Goal: Task Accomplishment & Management: Use online tool/utility

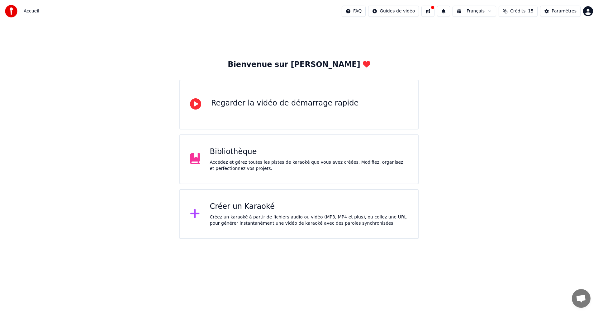
click at [288, 199] on div "Créer un Karaoké Créez un karaoké à partir de fichiers audio ou vidéo (MP3, MP4…" at bounding box center [298, 214] width 239 height 50
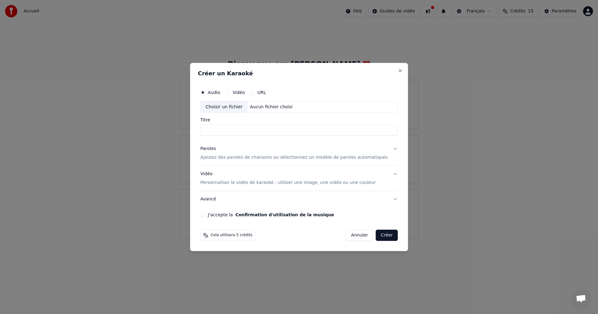
click at [244, 106] on div "Choisir un fichier" at bounding box center [224, 107] width 47 height 11
type input "**********"
click at [385, 148] on button "Paroles Ajoutez des paroles de chansons ou sélectionnez un modèle de paroles au…" at bounding box center [299, 153] width 198 height 25
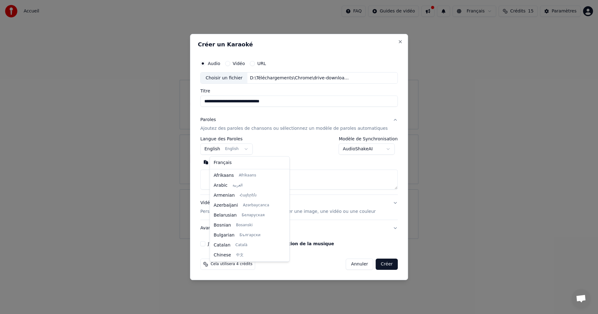
click at [241, 148] on body "**********" at bounding box center [299, 119] width 598 height 239
select select "**"
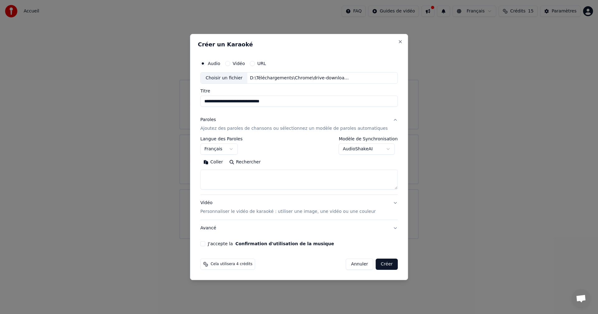
click at [380, 149] on body "**********" at bounding box center [299, 119] width 598 height 239
click at [272, 177] on textarea at bounding box center [299, 180] width 198 height 20
paste textarea "**********"
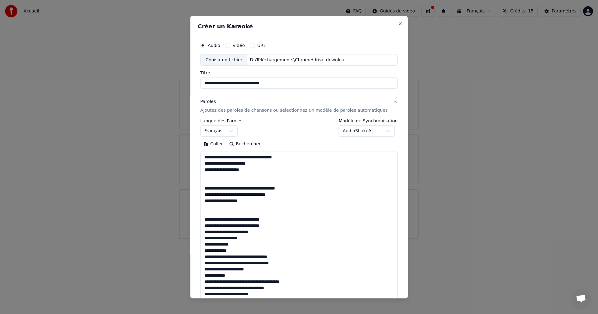
scroll to position [419, 0]
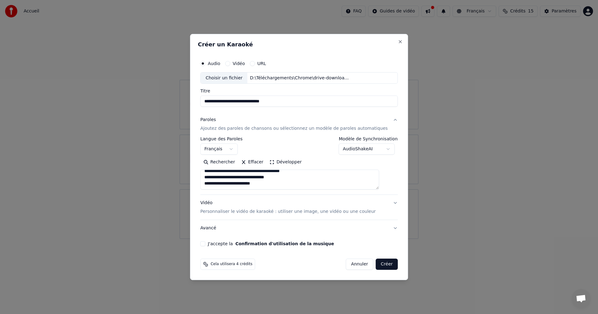
type textarea "**********"
click at [281, 162] on button "Développer" at bounding box center [286, 163] width 38 height 10
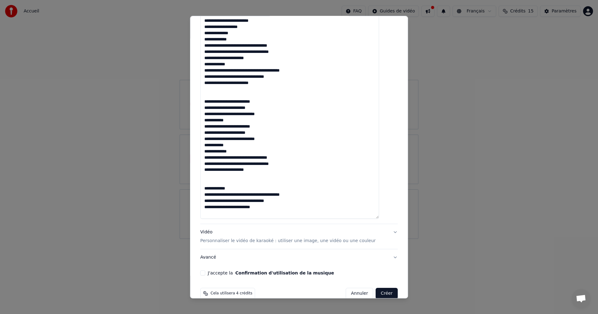
scroll to position [374, 0]
click at [384, 231] on button "Vidéo Personnaliser le vidéo de karaoké : utiliser une image, une vidéo ou une …" at bounding box center [299, 236] width 198 height 25
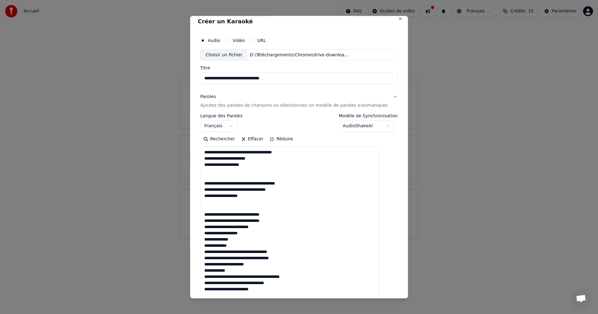
scroll to position [0, 0]
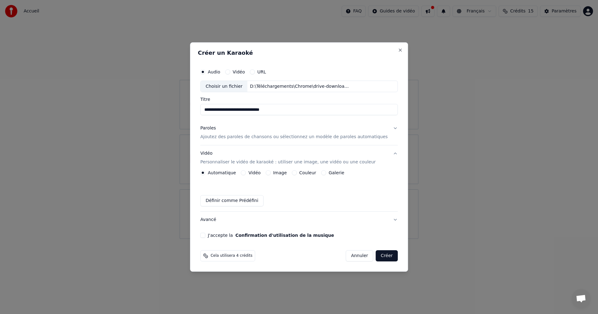
click at [279, 173] on div "Image" at bounding box center [276, 172] width 21 height 5
click at [277, 172] on div "Image" at bounding box center [276, 172] width 21 height 5
click at [271, 174] on button "Image" at bounding box center [268, 172] width 5 height 5
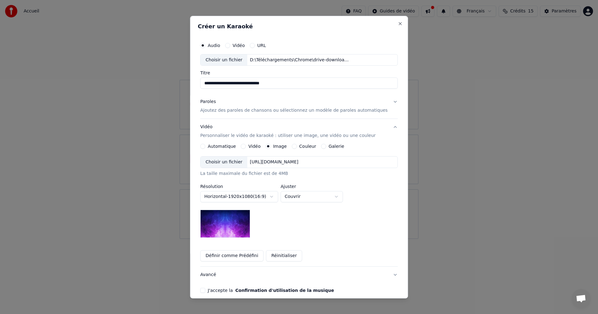
click at [238, 221] on img at bounding box center [225, 224] width 50 height 28
click at [241, 165] on div "Choisir un fichier" at bounding box center [224, 162] width 47 height 11
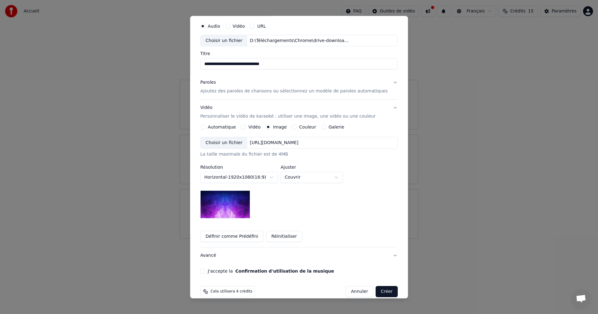
scroll to position [28, 0]
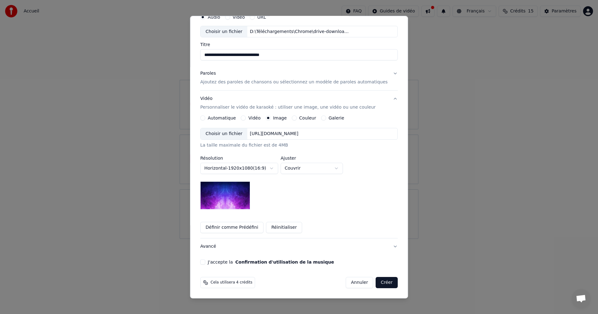
click at [205, 263] on button "J'accepte la Confirmation d'utilisation de la musique" at bounding box center [202, 262] width 5 height 5
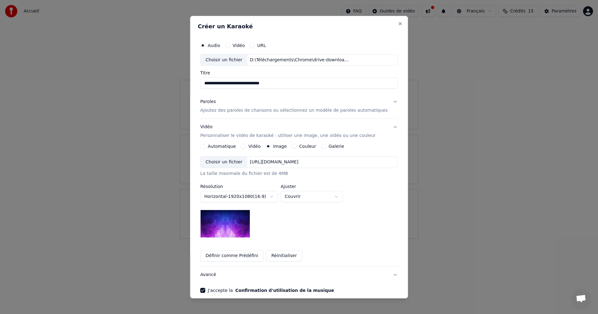
click at [298, 86] on input "**********" at bounding box center [299, 83] width 198 height 11
click at [383, 103] on button "Paroles Ajoutez des paroles de chansons ou sélectionnez un modèle de paroles au…" at bounding box center [299, 106] width 198 height 25
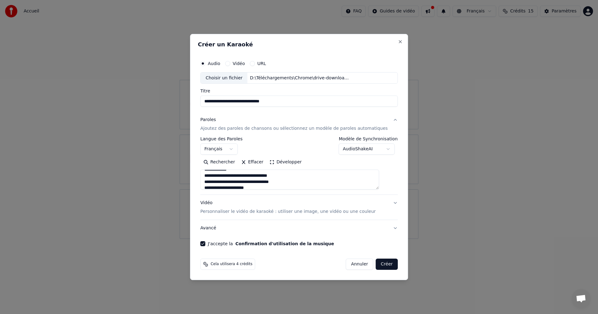
scroll to position [374, 0]
click at [378, 263] on button "Créer" at bounding box center [387, 264] width 22 height 11
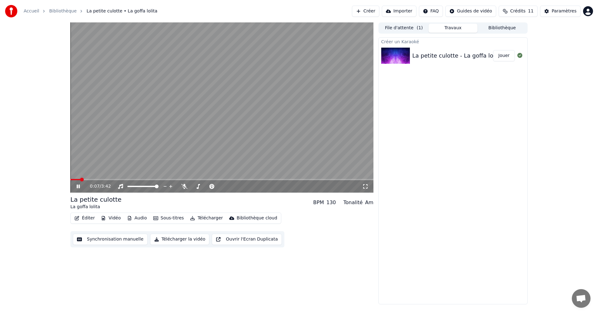
click at [254, 179] on span at bounding box center [221, 179] width 303 height 1
click at [273, 179] on video at bounding box center [221, 107] width 303 height 170
click at [295, 179] on span at bounding box center [221, 179] width 303 height 1
click at [314, 179] on span at bounding box center [221, 179] width 303 height 1
click at [347, 179] on video at bounding box center [221, 107] width 303 height 170
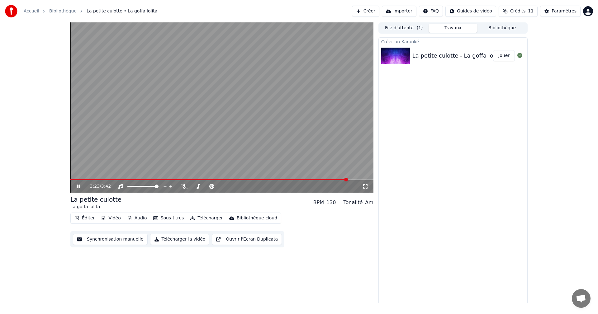
click at [348, 179] on span at bounding box center [221, 179] width 303 height 1
drag, startPoint x: 344, startPoint y: 179, endPoint x: 181, endPoint y: 179, distance: 163.0
click at [181, 179] on video at bounding box center [221, 107] width 303 height 170
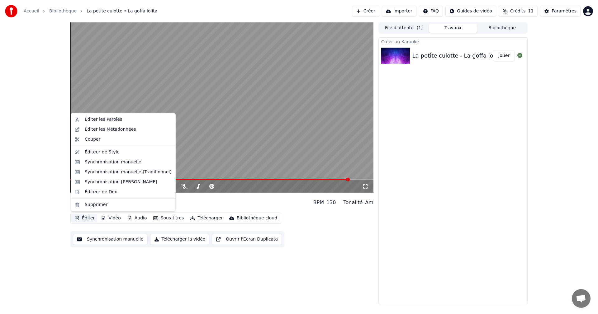
click at [88, 217] on button "Éditer" at bounding box center [84, 218] width 25 height 9
click at [137, 133] on div "Éditer les Métadonnées" at bounding box center [123, 130] width 102 height 10
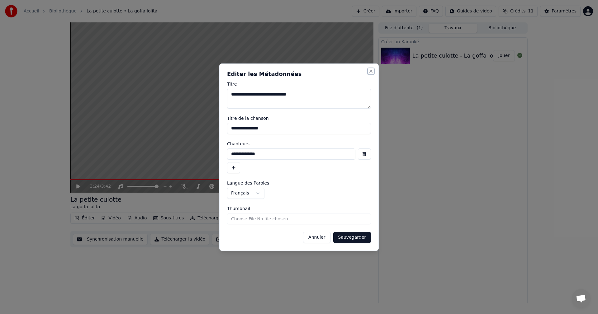
click at [371, 72] on button "Close" at bounding box center [371, 71] width 5 height 5
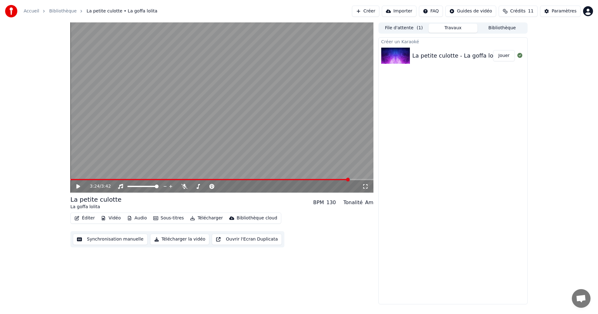
click at [82, 220] on button "Éditer" at bounding box center [84, 218] width 25 height 9
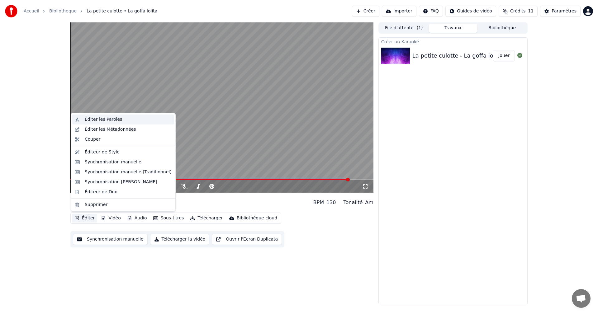
click at [120, 119] on div "Éditer les Paroles" at bounding box center [128, 120] width 87 height 6
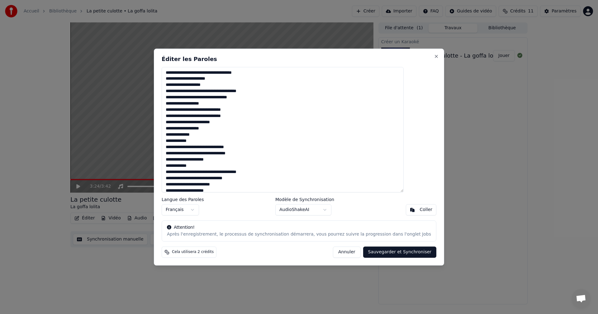
click at [227, 120] on textarea at bounding box center [283, 130] width 242 height 126
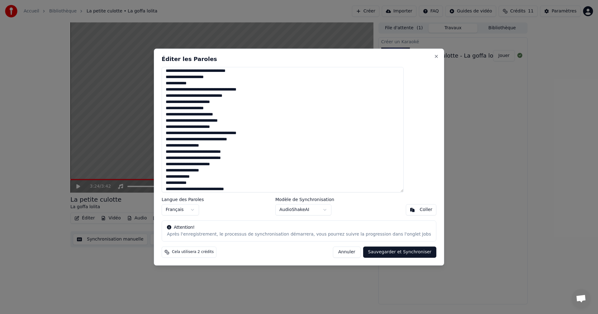
scroll to position [93, 0]
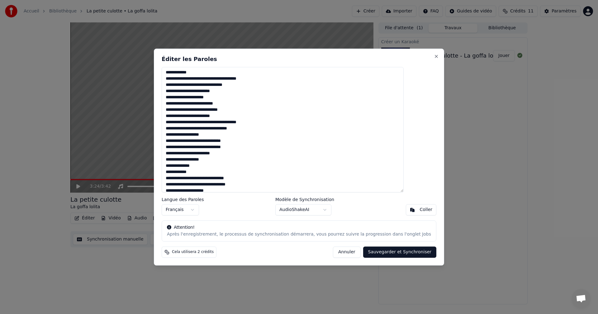
click at [223, 143] on textarea at bounding box center [283, 130] width 242 height 126
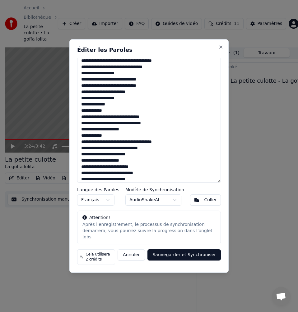
scroll to position [23, 0]
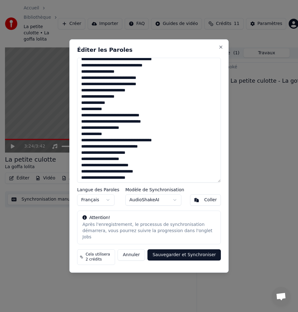
click at [116, 139] on textarea at bounding box center [149, 120] width 144 height 125
click at [136, 155] on textarea at bounding box center [149, 120] width 144 height 125
click at [130, 162] on textarea at bounding box center [149, 120] width 144 height 125
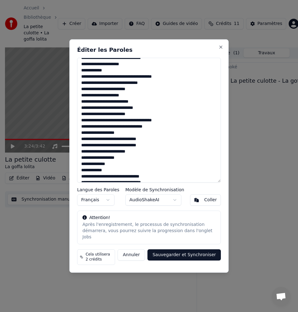
scroll to position [87, 0]
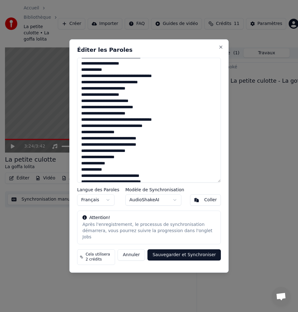
click at [128, 105] on textarea at bounding box center [149, 120] width 144 height 125
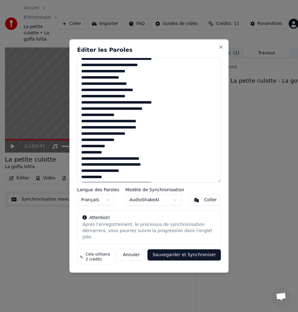
scroll to position [107, 0]
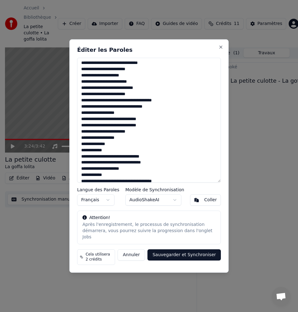
click at [144, 98] on textarea at bounding box center [149, 120] width 144 height 125
drag, startPoint x: 143, startPoint y: 103, endPoint x: 138, endPoint y: 115, distance: 13.5
click at [138, 115] on textarea at bounding box center [149, 120] width 144 height 125
drag, startPoint x: 132, startPoint y: 122, endPoint x: 125, endPoint y: 153, distance: 31.6
click at [125, 153] on textarea at bounding box center [149, 120] width 144 height 125
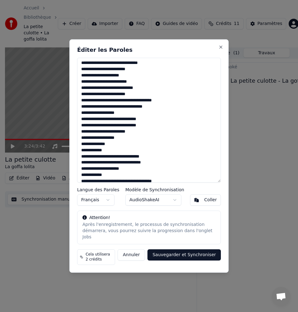
scroll to position [124, 0]
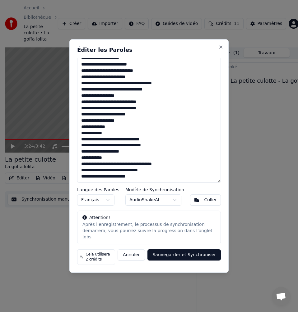
drag, startPoint x: 109, startPoint y: 163, endPoint x: 143, endPoint y: 181, distance: 38.8
click at [143, 181] on textarea at bounding box center [149, 120] width 144 height 125
click at [138, 181] on textarea at bounding box center [149, 120] width 144 height 125
paste textarea "**********"
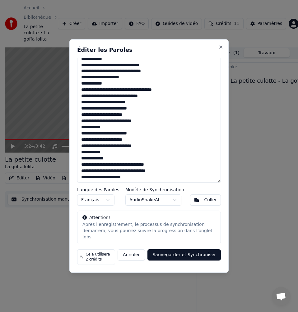
scroll to position [240, 0]
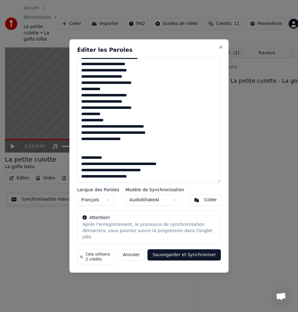
click at [91, 145] on textarea at bounding box center [149, 120] width 144 height 125
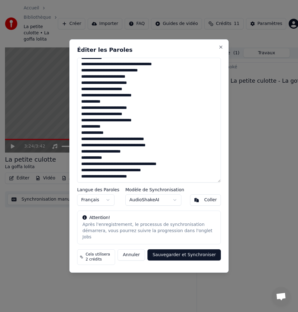
scroll to position [230, 0]
click at [150, 181] on textarea at bounding box center [149, 120] width 144 height 125
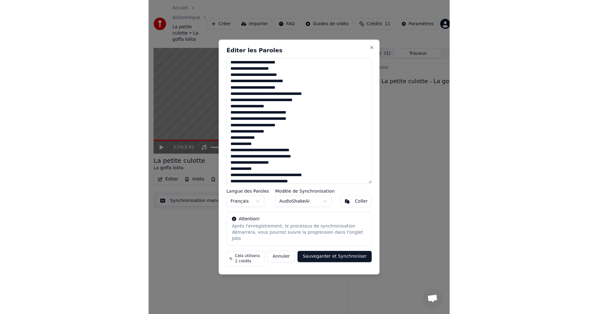
scroll to position [0, 0]
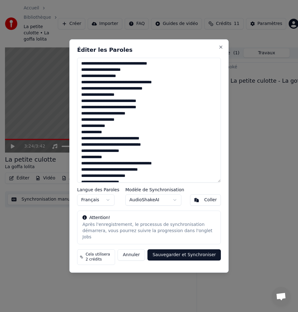
drag, startPoint x: 150, startPoint y: 180, endPoint x: 62, endPoint y: 45, distance: 161.2
click at [62, 45] on body "Accueil Bibliothèque La petite culotte • La goffa lolita Créer Importer FAQ Gui…" at bounding box center [149, 156] width 298 height 312
type textarea "**********"
click at [197, 251] on button "Sauvegarder et Synchroniser" at bounding box center [185, 254] width 74 height 11
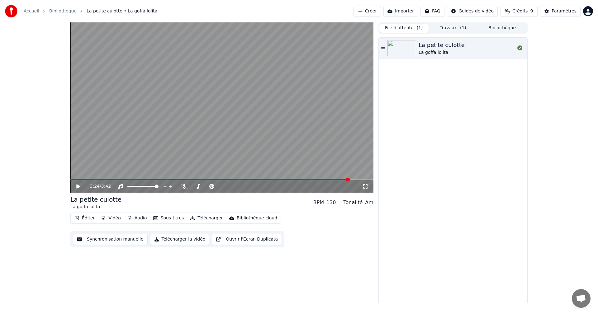
click at [413, 29] on button "File d'attente ( 1 )" at bounding box center [404, 28] width 49 height 9
click at [431, 26] on button "Travaux ( 1 )" at bounding box center [453, 28] width 49 height 9
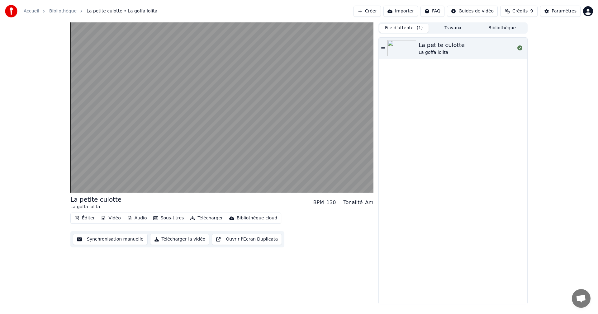
click at [412, 27] on button "File d'attente ( 1 )" at bounding box center [404, 28] width 49 height 9
click at [440, 29] on button "Travaux" at bounding box center [453, 28] width 49 height 9
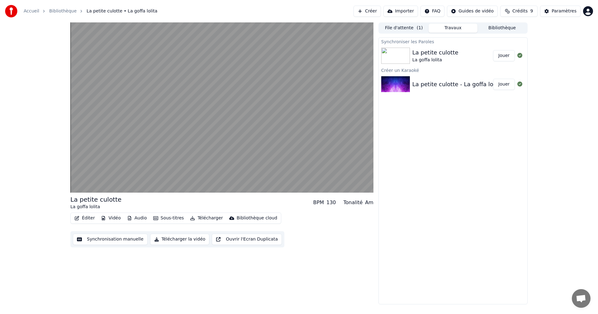
click at [447, 60] on div "La goffa lolita" at bounding box center [436, 60] width 46 height 6
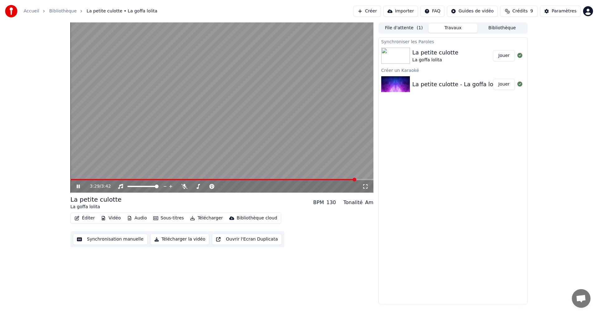
click at [448, 83] on div "La petite culotte - La goffa lolita" at bounding box center [458, 84] width 90 height 9
click at [500, 54] on button "Jouer" at bounding box center [504, 55] width 22 height 11
click at [85, 217] on button "Éditer" at bounding box center [84, 218] width 25 height 9
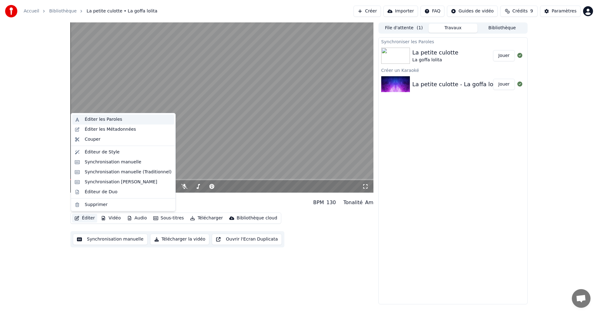
click at [130, 118] on div "Éditer les Paroles" at bounding box center [128, 120] width 87 height 6
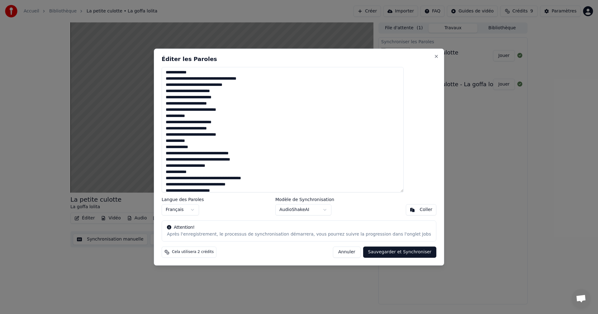
scroll to position [222, 0]
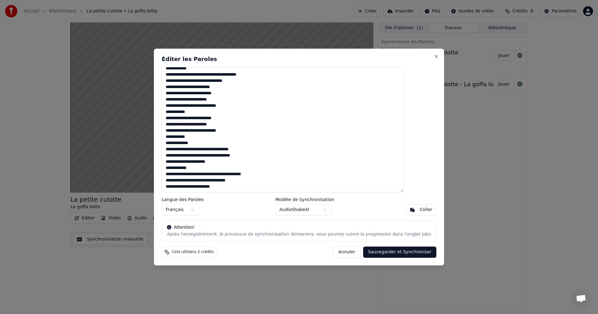
click at [335, 252] on button "Annuler" at bounding box center [346, 252] width 27 height 11
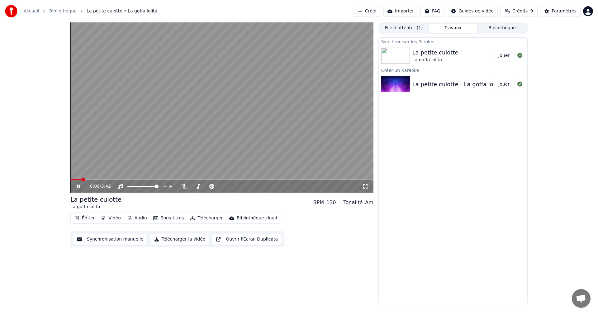
click at [240, 180] on span at bounding box center [221, 179] width 303 height 1
click at [271, 179] on span at bounding box center [221, 179] width 303 height 1
click at [283, 179] on span at bounding box center [281, 180] width 4 height 4
click at [298, 179] on span at bounding box center [221, 179] width 303 height 1
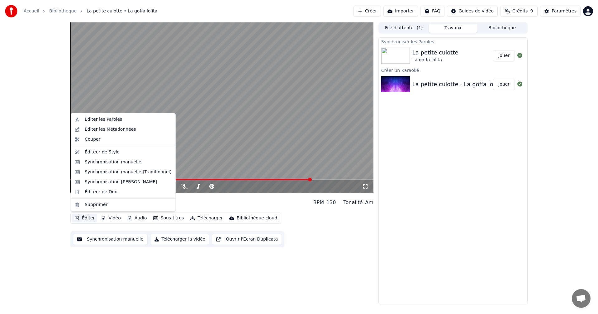
click at [86, 219] on button "Éditer" at bounding box center [84, 218] width 25 height 9
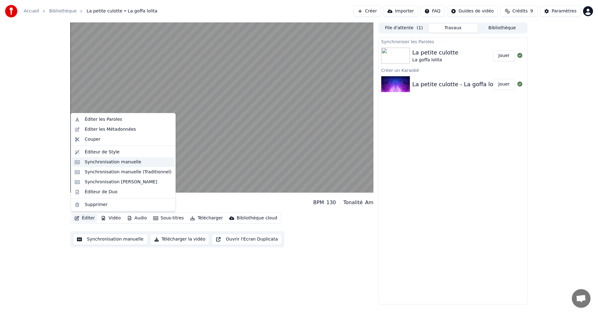
click at [140, 164] on div "Synchronisation manuelle" at bounding box center [128, 162] width 87 height 6
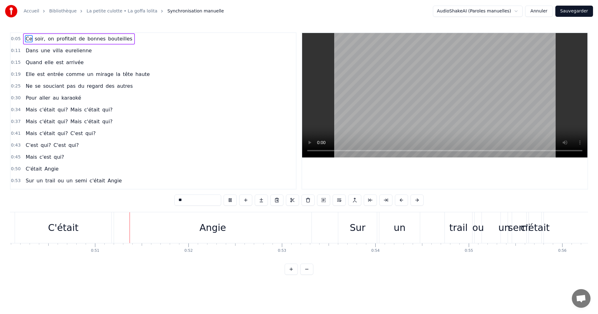
scroll to position [0, 4704]
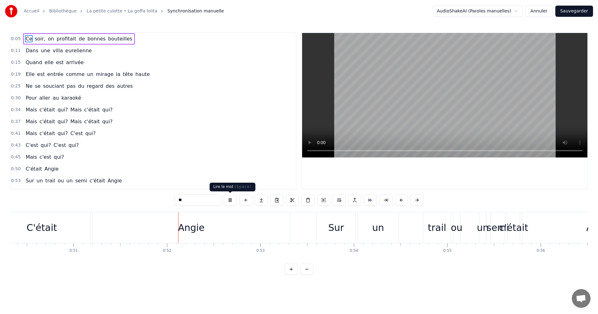
click at [231, 199] on button at bounding box center [230, 200] width 13 height 11
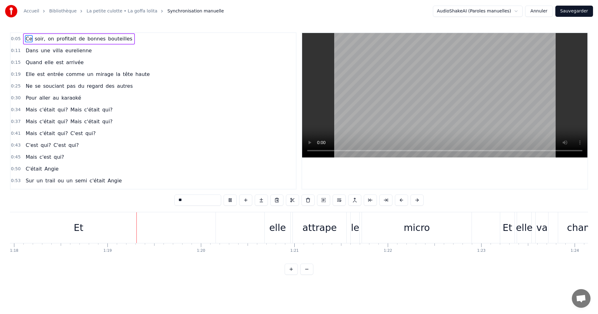
scroll to position [0, 7318]
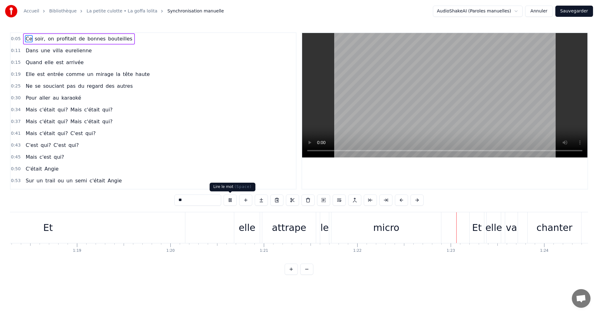
click at [232, 202] on button at bounding box center [230, 200] width 13 height 11
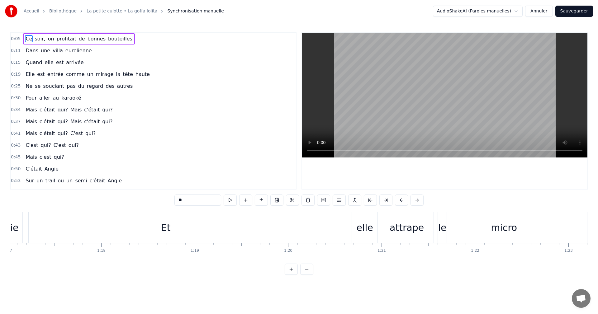
scroll to position [0, 7188]
click at [219, 237] on div "Et" at bounding box center [177, 228] width 274 height 31
type input "**"
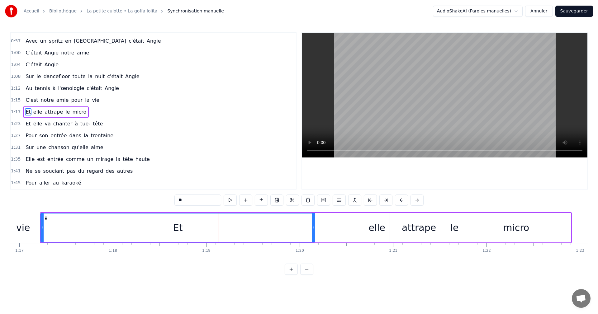
scroll to position [153, 0]
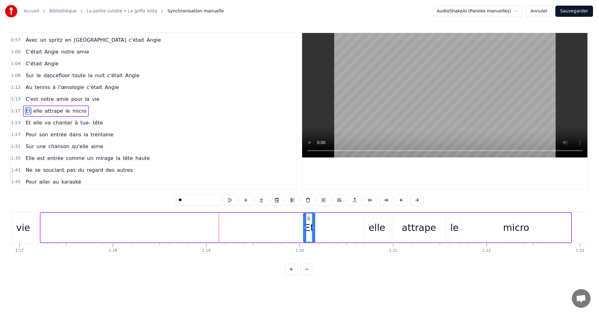
drag, startPoint x: 43, startPoint y: 227, endPoint x: 305, endPoint y: 222, distance: 262.7
click at [305, 222] on div at bounding box center [305, 228] width 2 height 28
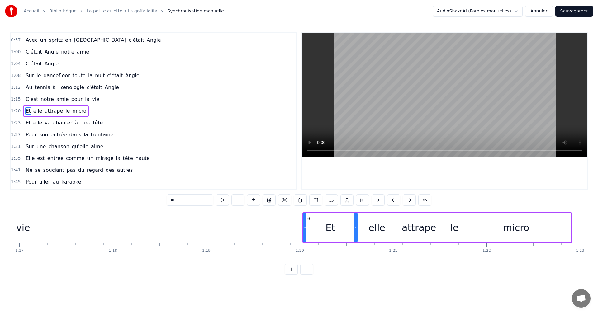
drag, startPoint x: 315, startPoint y: 228, endPoint x: 357, endPoint y: 227, distance: 42.4
click at [357, 227] on icon at bounding box center [356, 227] width 2 height 5
drag, startPoint x: 304, startPoint y: 228, endPoint x: 341, endPoint y: 226, distance: 37.8
click at [341, 226] on icon at bounding box center [342, 227] width 2 height 5
click at [229, 201] on div "**" at bounding box center [299, 200] width 265 height 11
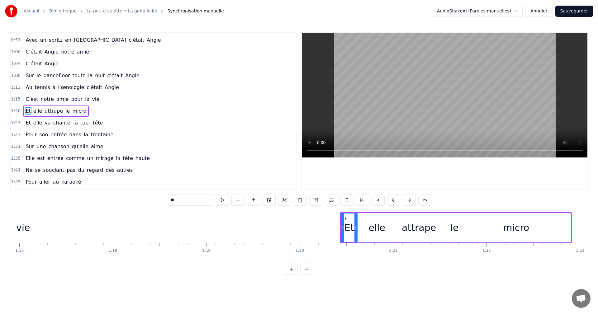
click at [223, 203] on button at bounding box center [222, 200] width 13 height 11
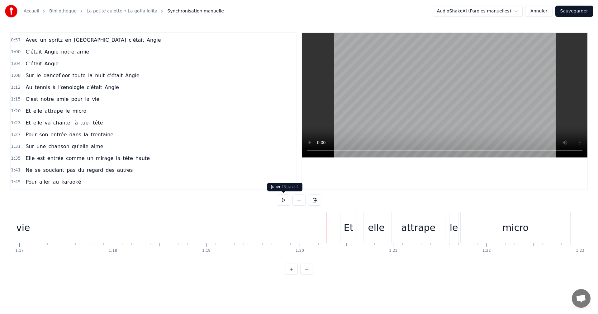
click at [284, 202] on button at bounding box center [283, 200] width 13 height 11
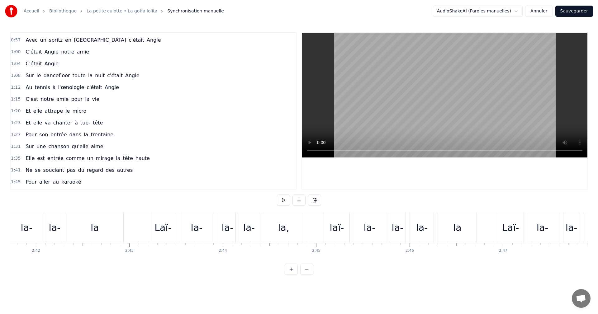
scroll to position [0, 15048]
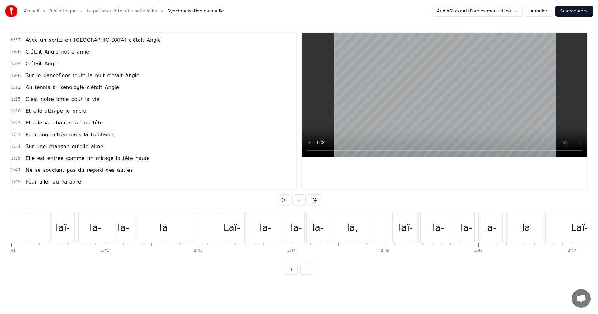
click at [581, 10] on button "Sauvegarder" at bounding box center [575, 11] width 38 height 11
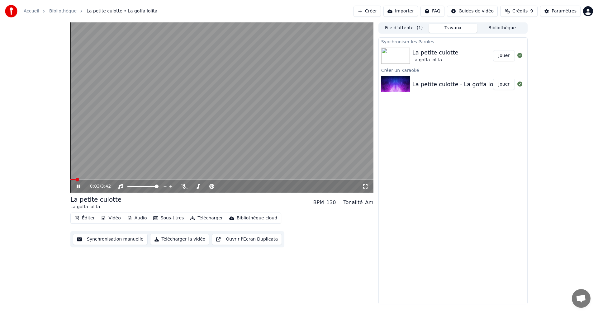
click at [79, 187] on icon at bounding box center [78, 187] width 3 height 4
click at [427, 53] on div "La petite culotte" at bounding box center [436, 52] width 46 height 9
click at [135, 217] on button "Audio" at bounding box center [137, 218] width 25 height 9
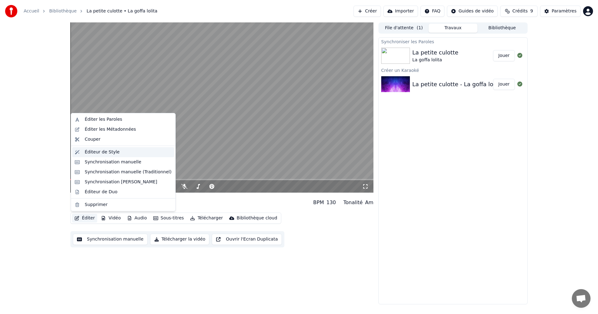
click at [114, 156] on div "Éditeur de Style" at bounding box center [123, 152] width 102 height 10
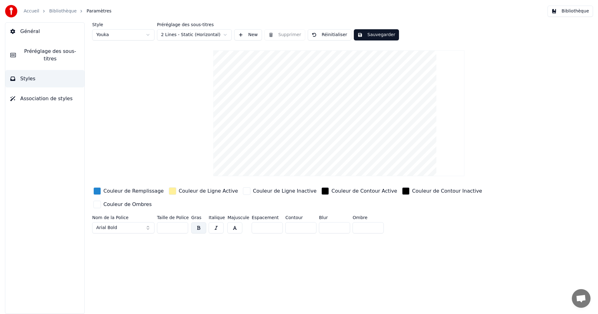
click at [227, 32] on html "Accueil Bibliothèque Paramètres Bibliothèque Général Préréglage des sous-titres…" at bounding box center [299, 157] width 598 height 314
click at [53, 32] on html "Accueil Bibliothèque Paramètres Bibliothèque Général Préréglage des sous-titres…" at bounding box center [299, 157] width 598 height 314
click at [61, 11] on link "Bibliothèque" at bounding box center [62, 11] width 27 height 6
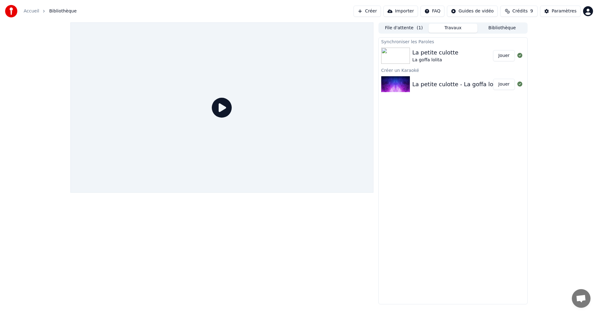
click at [441, 65] on div "La petite culotte La goffa [PERSON_NAME]" at bounding box center [453, 55] width 149 height 21
click at [498, 54] on button "Jouer" at bounding box center [504, 55] width 22 height 11
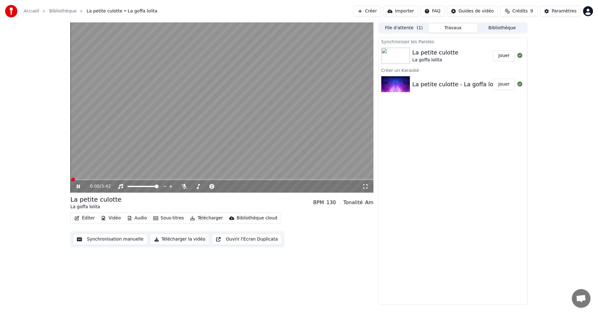
click at [79, 187] on icon at bounding box center [78, 187] width 3 height 4
